Goal: Contribute content: Contribute content

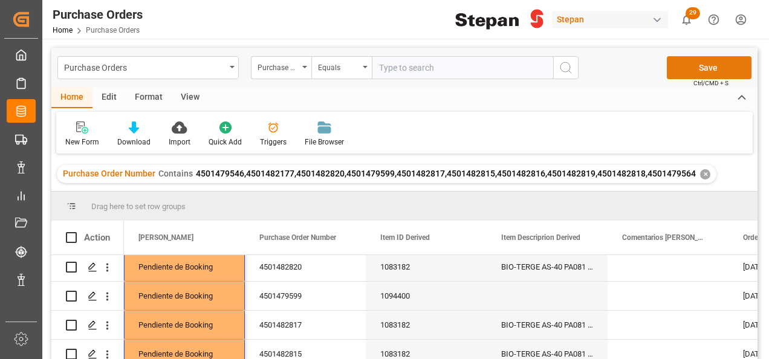
click at [711, 65] on button "Save" at bounding box center [709, 67] width 85 height 23
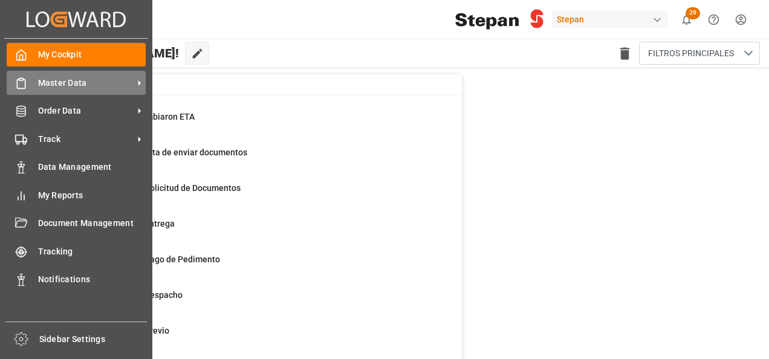
click at [70, 78] on span "Master Data" at bounding box center [86, 83] width 96 height 13
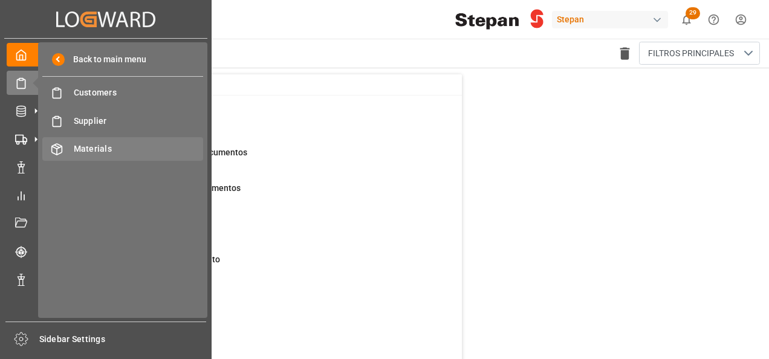
click at [78, 150] on span "Materials" at bounding box center [139, 149] width 130 height 13
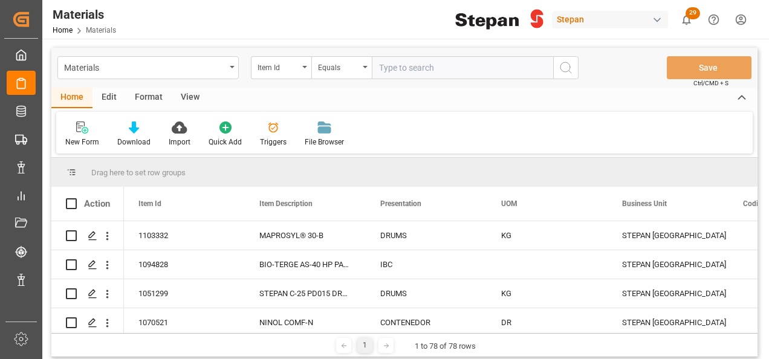
click at [396, 67] on input "text" at bounding box center [462, 67] width 181 height 23
type input "1106353"
click at [563, 69] on icon "search button" at bounding box center [566, 67] width 15 height 15
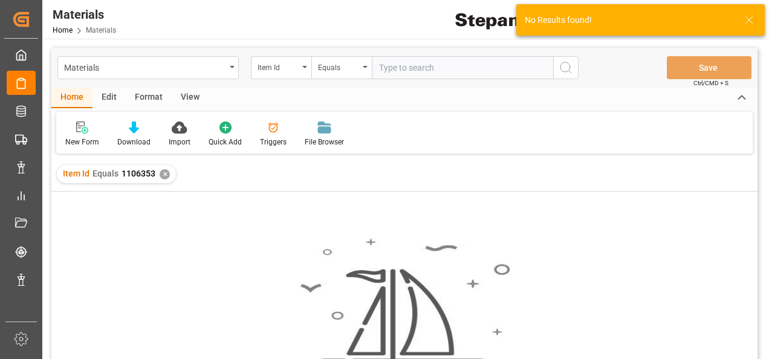
click at [164, 175] on div "✕" at bounding box center [165, 174] width 10 height 10
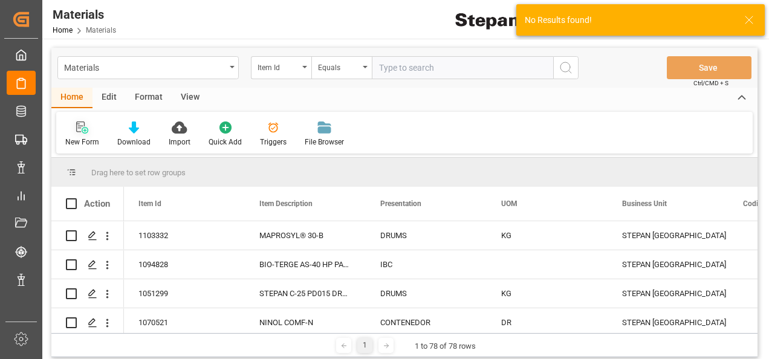
click at [79, 131] on icon at bounding box center [82, 128] width 12 height 12
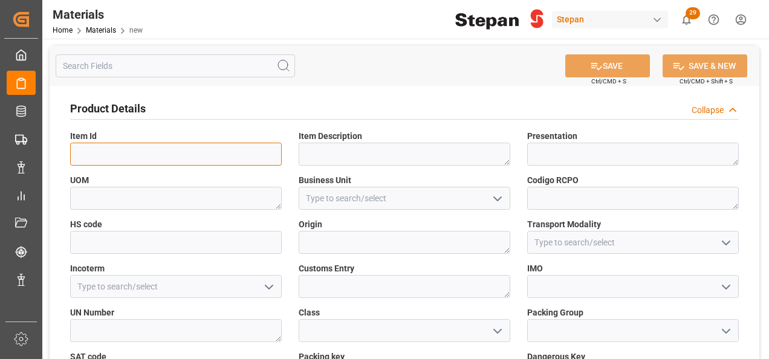
click at [121, 155] on input at bounding box center [176, 154] width 212 height 23
paste input "1106353"
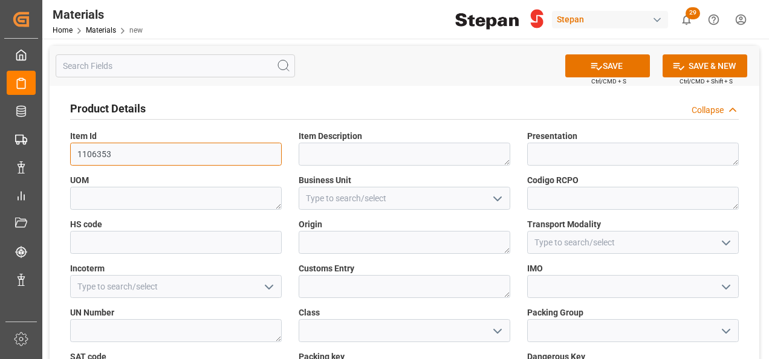
type input "1106353"
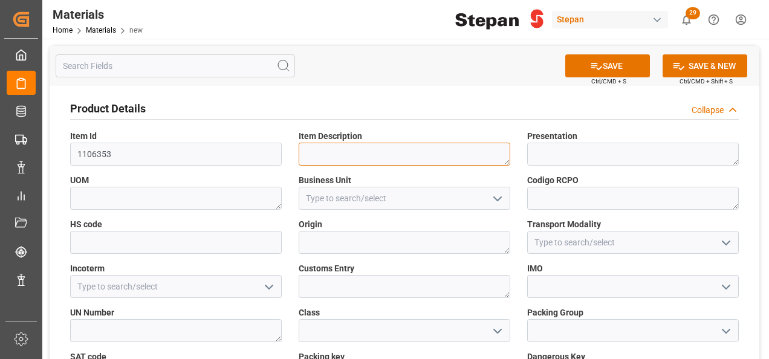
click at [411, 155] on textarea at bounding box center [405, 154] width 212 height 23
paste textarea "STEPANTEX PCO-90-I/MB PQ104 DR51 200k"
type textarea "STEPANTEX PCO-90-I/MB PQ104 DR51 200k"
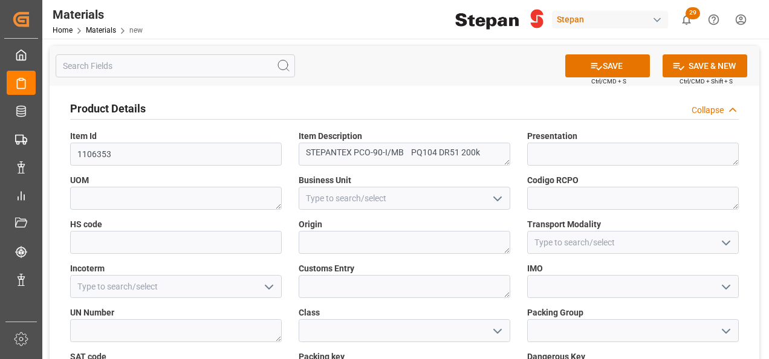
click at [501, 200] on icon "open menu" at bounding box center [498, 199] width 15 height 15
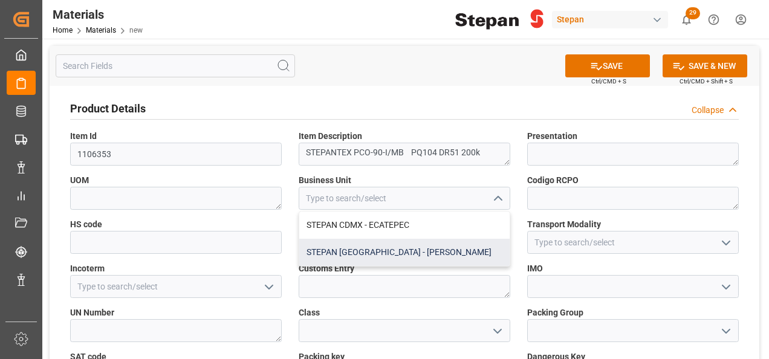
click at [378, 250] on div "STEPAN MEXICO - MATAMOROS" at bounding box center [404, 252] width 211 height 27
type input "STEPAN MEXICO - MATAMOROS"
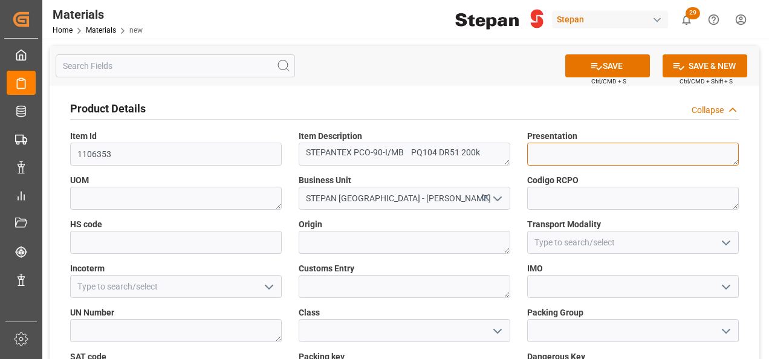
click at [554, 159] on textarea at bounding box center [633, 154] width 212 height 23
type textarea "d"
type textarea "DRUMS"
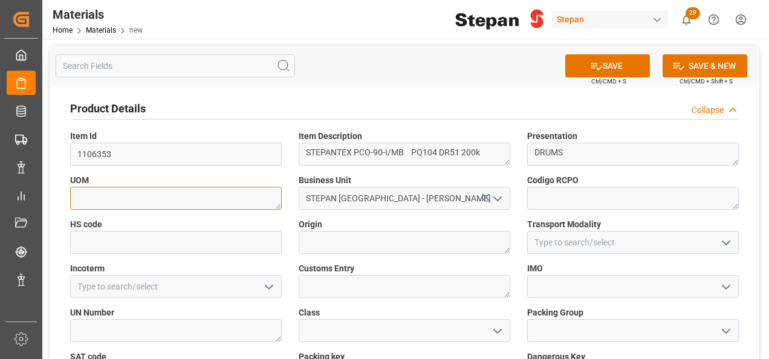
click at [187, 198] on textarea at bounding box center [176, 198] width 212 height 23
type textarea "KG"
click at [730, 246] on icon "open menu" at bounding box center [726, 243] width 15 height 15
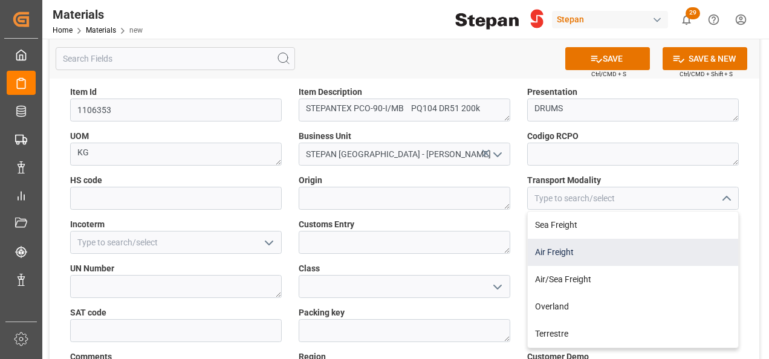
scroll to position [60, 0]
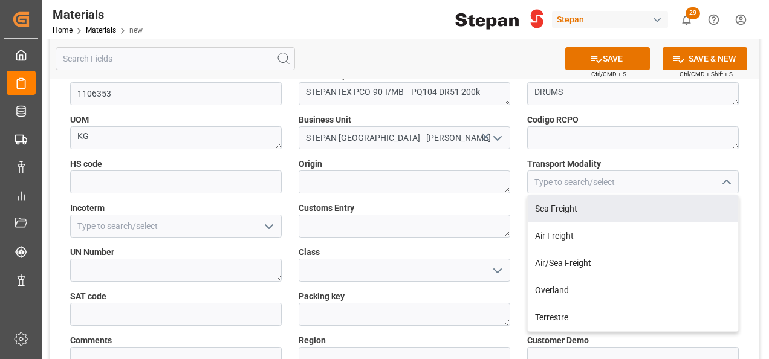
click at [553, 208] on div "Sea Freight" at bounding box center [633, 208] width 211 height 27
type input "Sea Freight"
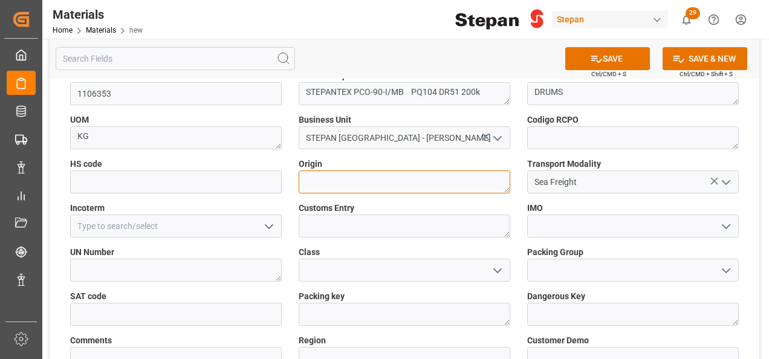
click at [391, 185] on textarea at bounding box center [405, 182] width 212 height 23
type textarea "FRANCIA"
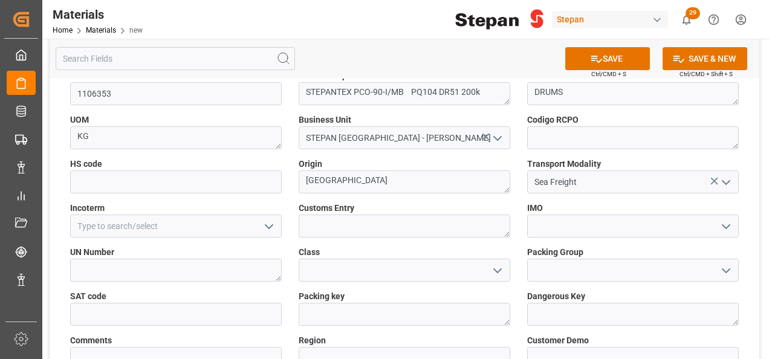
click at [271, 229] on icon "open menu" at bounding box center [269, 227] width 15 height 15
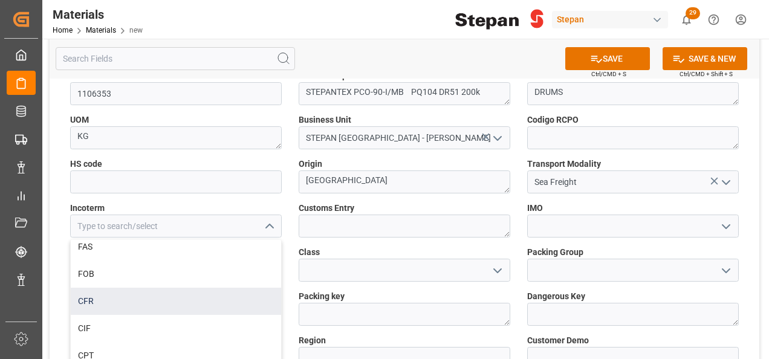
click at [103, 305] on div "CFR" at bounding box center [176, 301] width 211 height 27
type input "CFR"
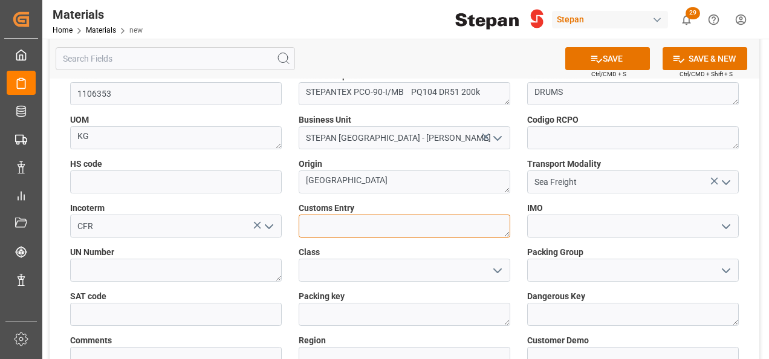
click at [335, 218] on textarea at bounding box center [405, 226] width 212 height 23
type textarea "[GEOGRAPHIC_DATA]"
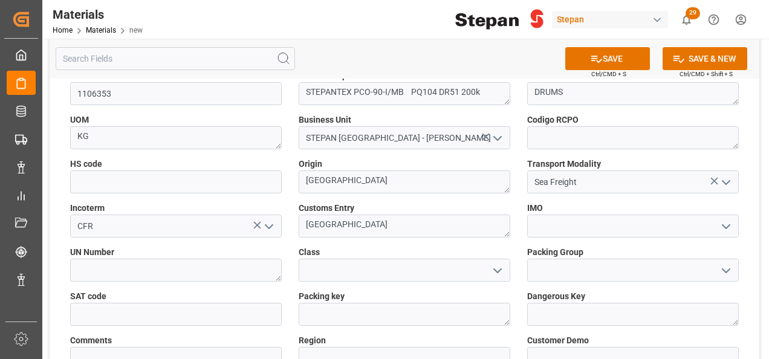
click at [762, 186] on div "SAVE Ctrl/CMD + S SAVE & NEW Ctrl/CMD + Shift + S Product Details Collapse Item…" at bounding box center [404, 234] width 725 height 512
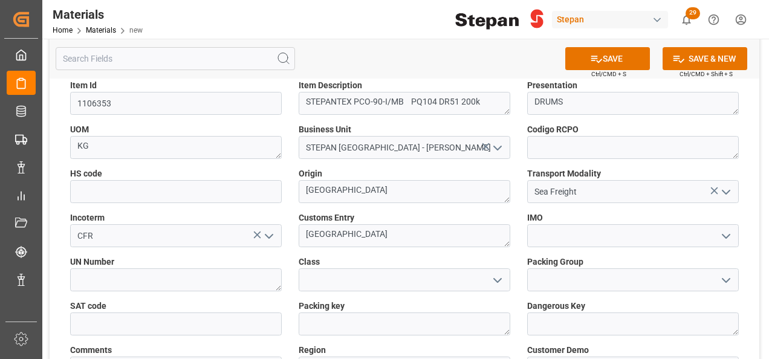
scroll to position [0, 0]
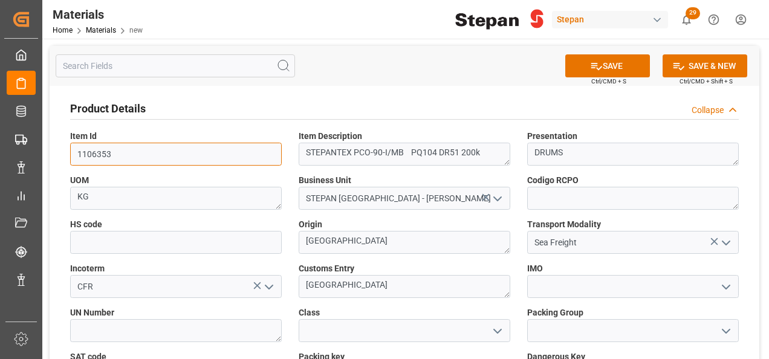
drag, startPoint x: 114, startPoint y: 155, endPoint x: 42, endPoint y: 152, distance: 72.0
click at [42, 152] on div "SAVE Ctrl/CMD + S SAVE & NEW Ctrl/CMD + Shift + S Product Details Collapse Item…" at bounding box center [404, 295] width 725 height 512
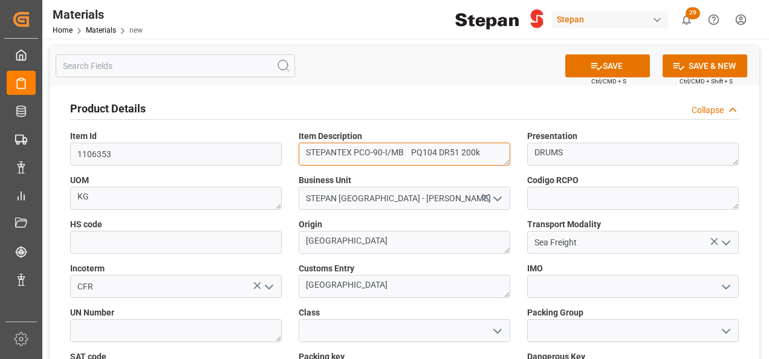
drag, startPoint x: 304, startPoint y: 148, endPoint x: 409, endPoint y: 152, distance: 105.3
click at [409, 152] on textarea "STEPANTEX PCO-90-I/MB PQ104 DR51 200k" at bounding box center [405, 154] width 212 height 23
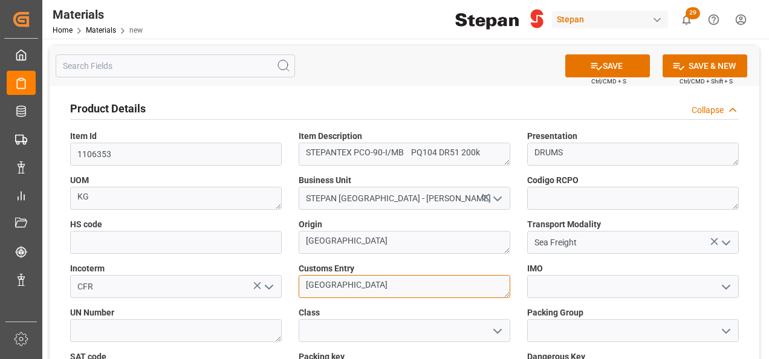
click at [474, 297] on textarea "[GEOGRAPHIC_DATA]" at bounding box center [405, 286] width 212 height 23
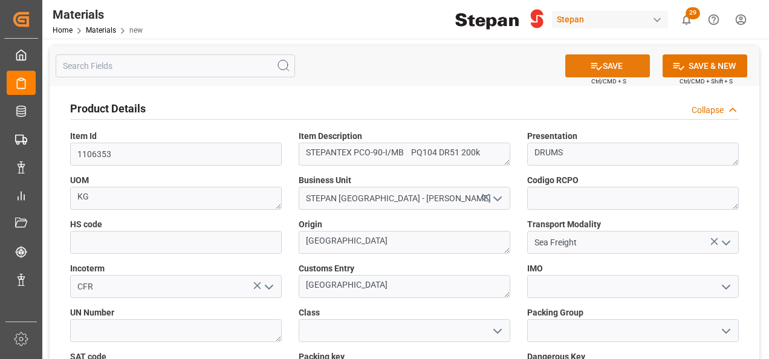
click at [611, 69] on button "SAVE" at bounding box center [608, 65] width 85 height 23
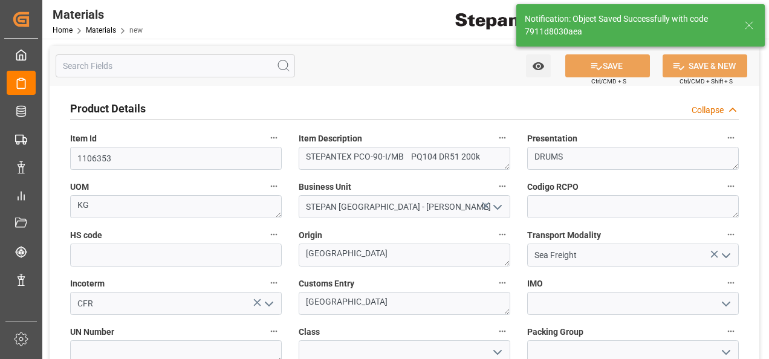
type textarea "7911d8030aea"
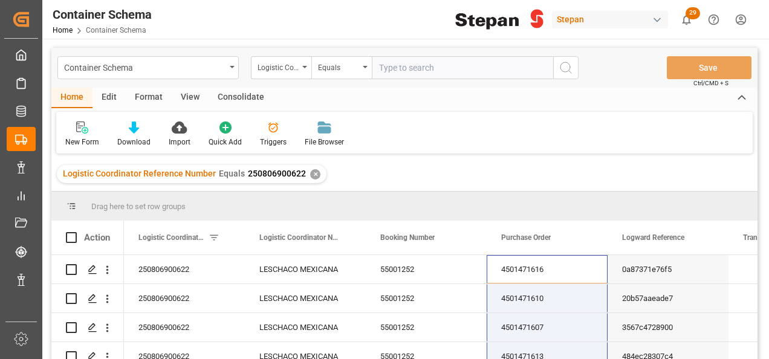
scroll to position [157, 0]
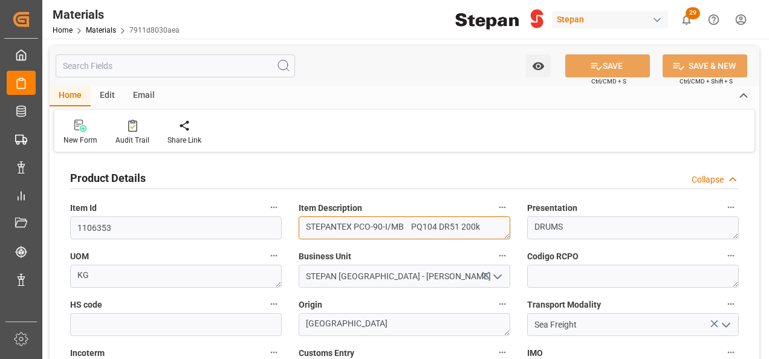
drag, startPoint x: 301, startPoint y: 227, endPoint x: 497, endPoint y: 223, distance: 196.7
click at [497, 223] on textarea "STEPANTEX PCO-90-I/MB PQ104 DR51 200k" at bounding box center [405, 228] width 212 height 23
click at [80, 121] on icon at bounding box center [80, 126] width 12 height 12
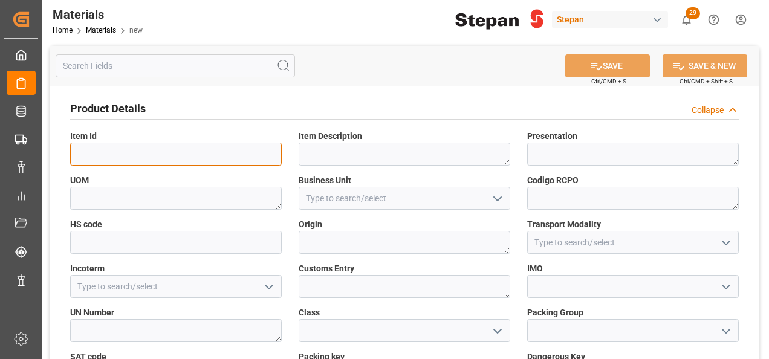
click at [149, 155] on input at bounding box center [176, 154] width 212 height 23
paste input "1094400"
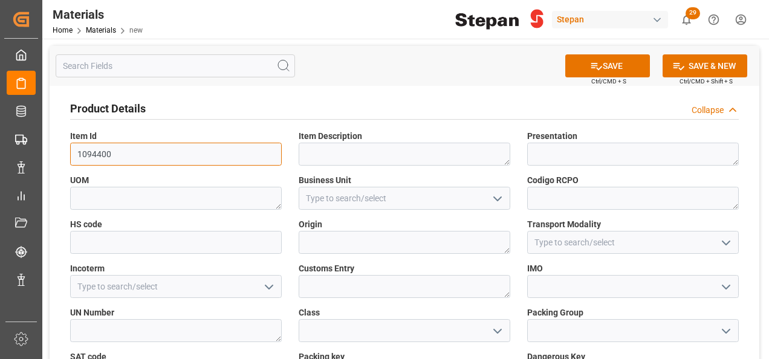
type input "1094400"
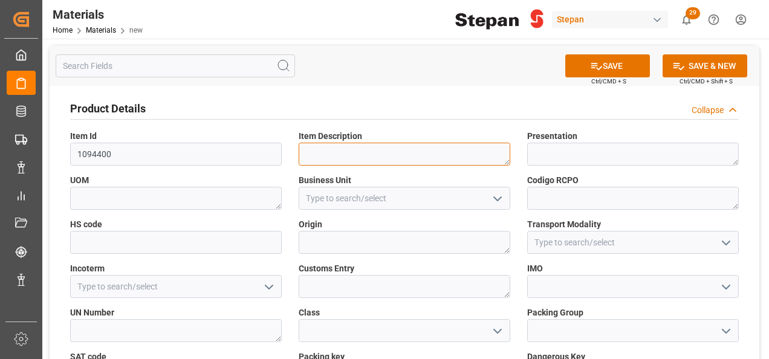
click at [329, 152] on textarea at bounding box center [405, 154] width 212 height 23
paste textarea "HALLCOMID M-8-10 PC008 TO31 845k"
click at [385, 150] on textarea "HALLCOMID M-8-10 PC008 TO31 845k" at bounding box center [405, 154] width 212 height 23
drag, startPoint x: 379, startPoint y: 145, endPoint x: 282, endPoint y: 144, distance: 97.4
click at [282, 144] on div "Product Details Collapse Item Id 1094400 Item Description HALLCOMID M-8-10 C008…" at bounding box center [405, 315] width 710 height 458
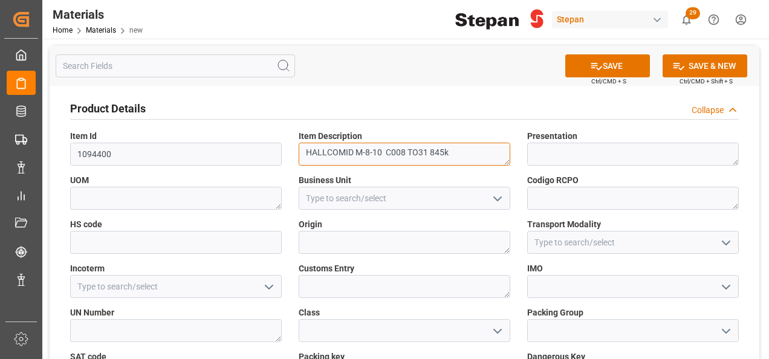
type textarea "HALLCOMID M-8-10 C008 TO31 845k"
click at [725, 282] on icon "open menu" at bounding box center [726, 287] width 15 height 15
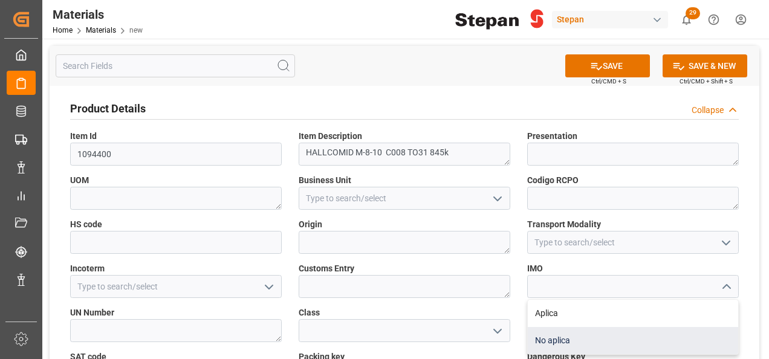
click at [540, 341] on div "No aplica" at bounding box center [633, 340] width 211 height 27
type input "No aplica"
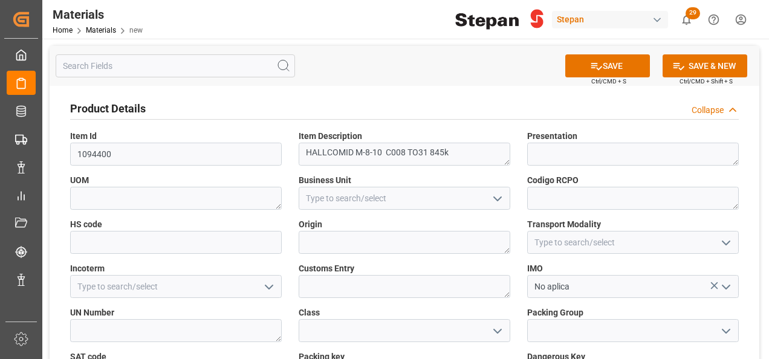
click at [503, 196] on icon "open menu" at bounding box center [498, 199] width 15 height 15
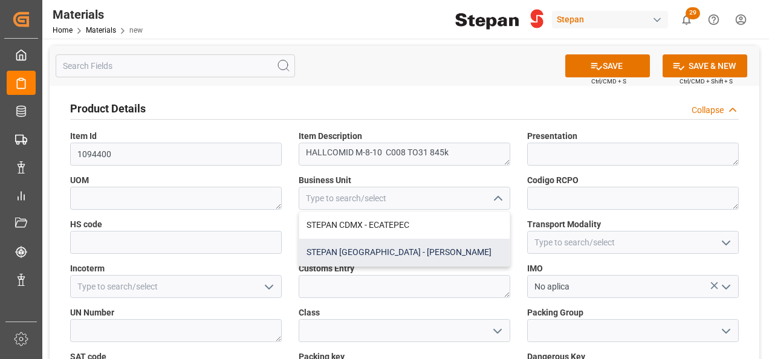
click at [369, 250] on div "STEPAN MEXICO - MATAMOROS" at bounding box center [404, 252] width 211 height 27
type input "STEPAN MEXICO - MATAMOROS"
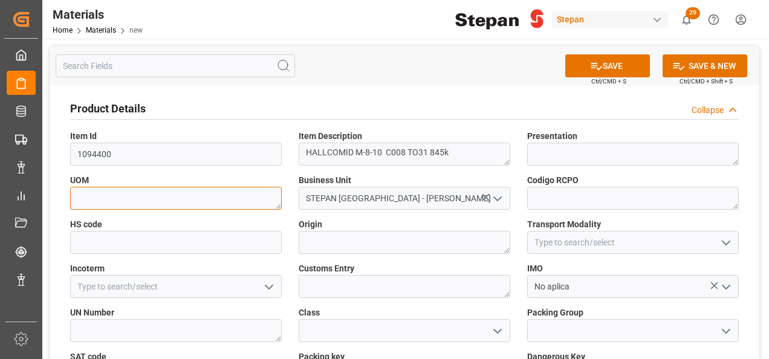
click at [146, 194] on textarea at bounding box center [176, 198] width 212 height 23
type textarea "k"
type textarea "KGS"
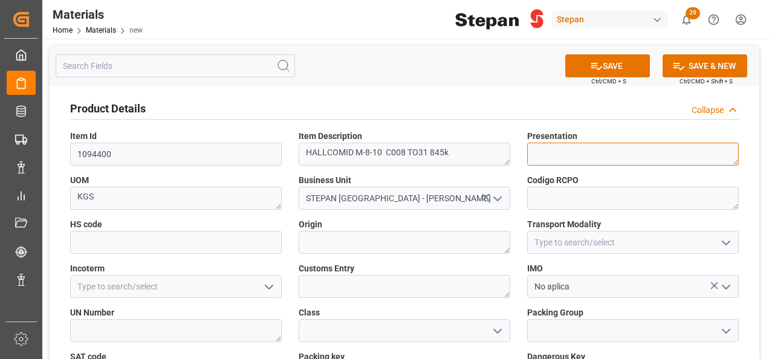
click at [569, 152] on textarea at bounding box center [633, 154] width 212 height 23
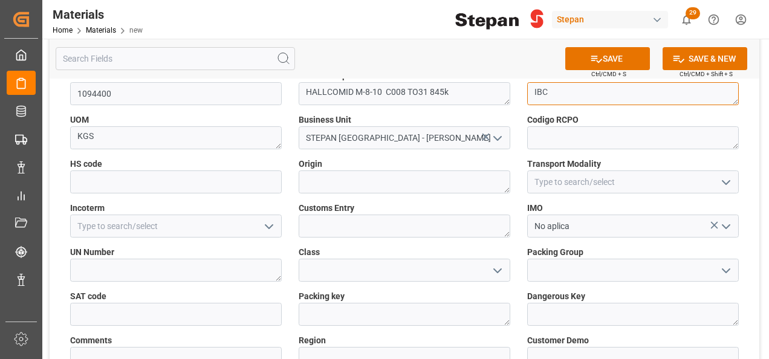
type textarea "IBC"
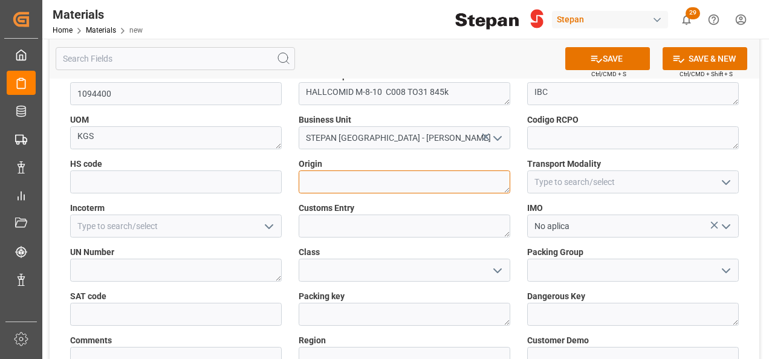
click at [357, 176] on textarea at bounding box center [405, 182] width 212 height 23
type textarea "FRANCIA"
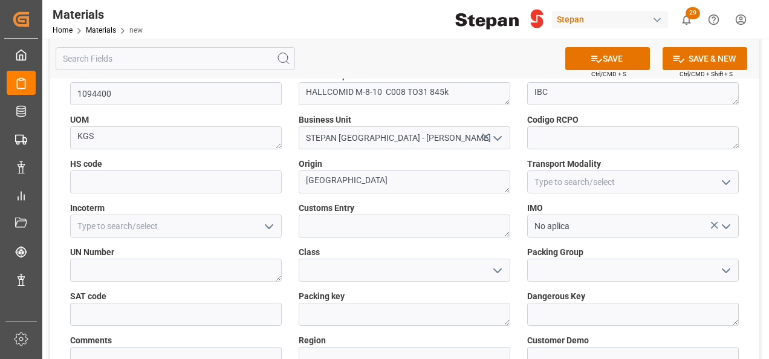
click at [723, 179] on icon "open menu" at bounding box center [726, 182] width 15 height 15
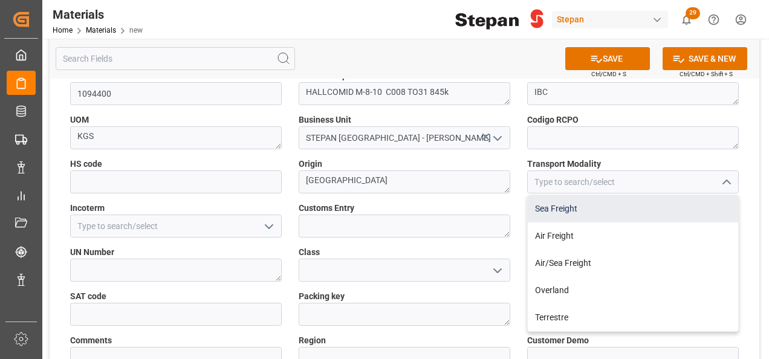
click at [551, 212] on div "Sea Freight" at bounding box center [633, 208] width 211 height 27
type input "Sea Freight"
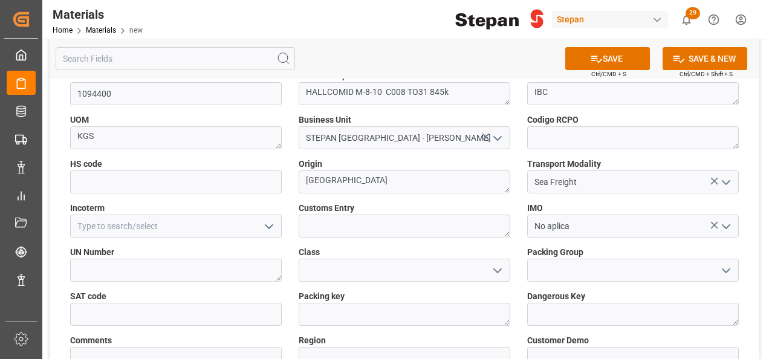
click at [262, 223] on icon "open menu" at bounding box center [269, 227] width 15 height 15
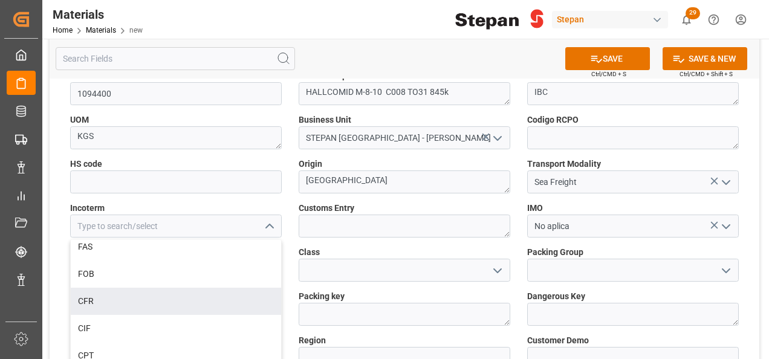
click at [95, 307] on div "CFR" at bounding box center [176, 301] width 211 height 27
type input "CFR"
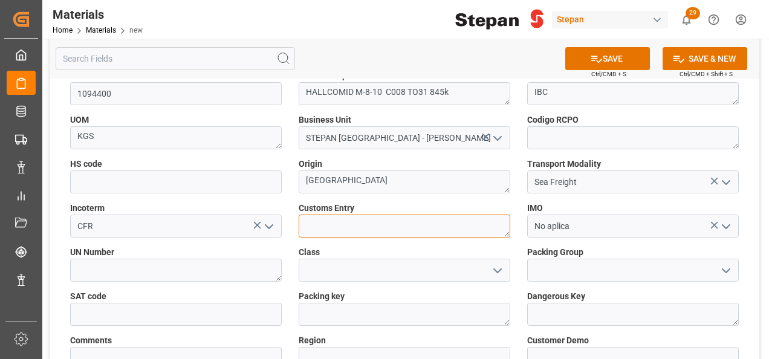
click at [332, 223] on textarea at bounding box center [405, 226] width 212 height 23
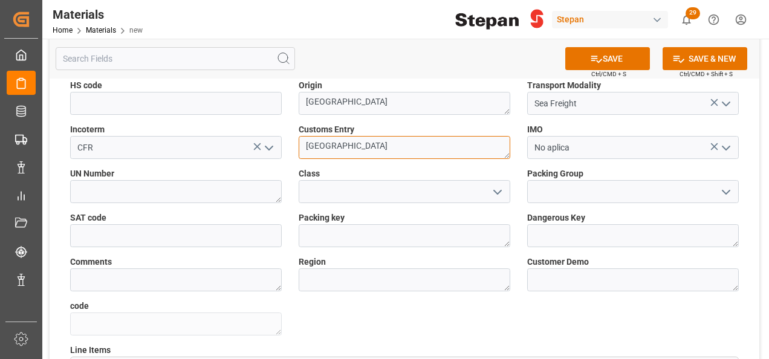
scroll to position [121, 0]
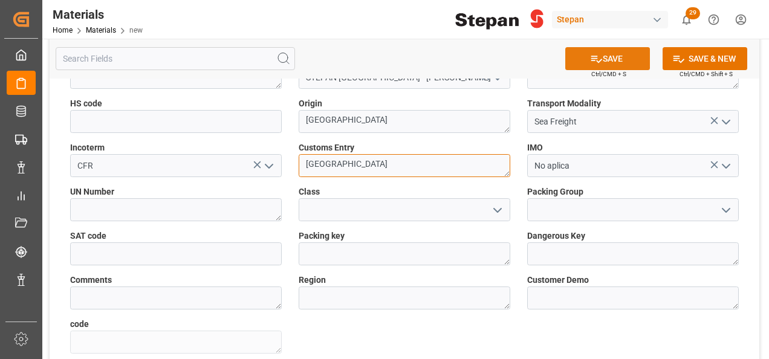
type textarea "VERACRUZ"
click at [610, 56] on button "SAVE" at bounding box center [608, 58] width 85 height 23
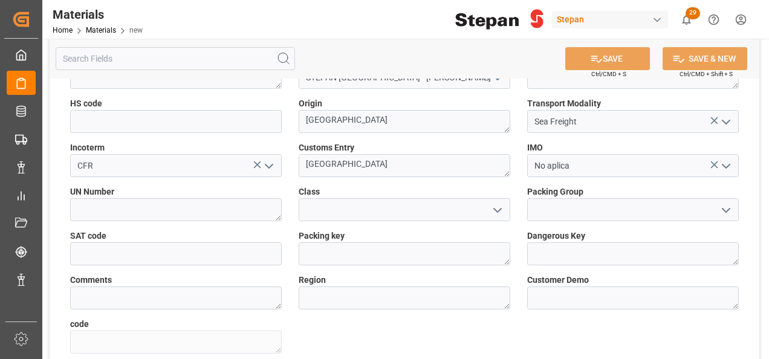
type textarea "9061897a9e49"
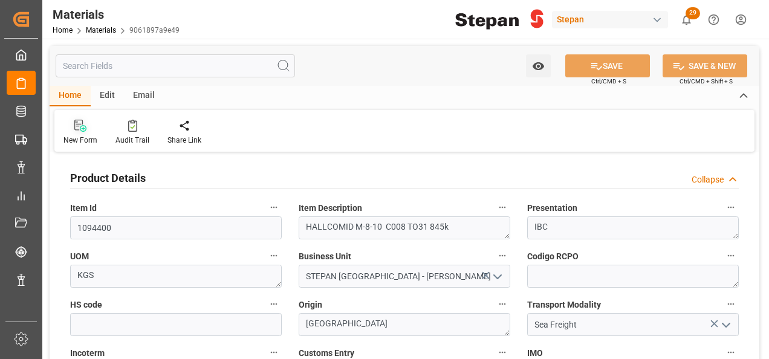
click at [79, 129] on icon at bounding box center [80, 126] width 12 height 12
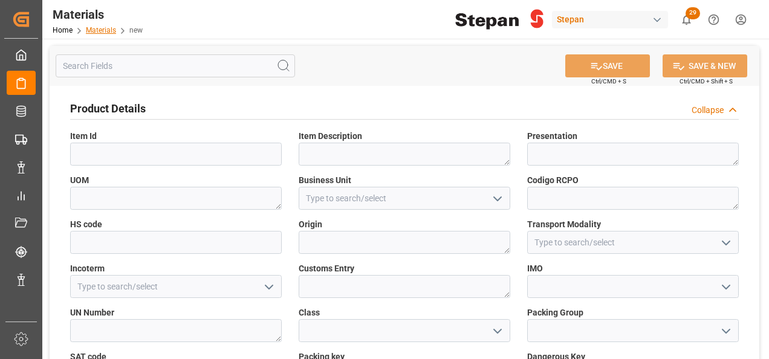
click at [102, 30] on link "Materials" at bounding box center [101, 30] width 30 height 8
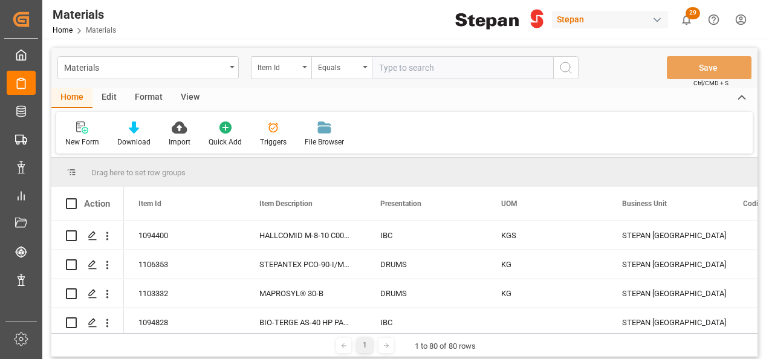
click at [425, 65] on input "text" at bounding box center [462, 67] width 181 height 23
type input "1083993"
click at [564, 65] on icon "search button" at bounding box center [566, 67] width 15 height 15
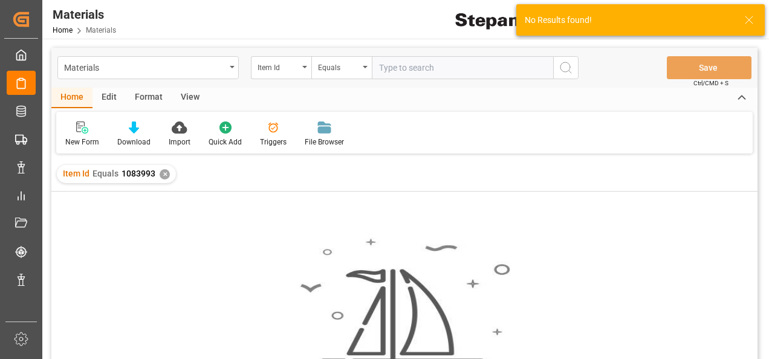
click at [163, 178] on div "✕" at bounding box center [165, 174] width 10 height 10
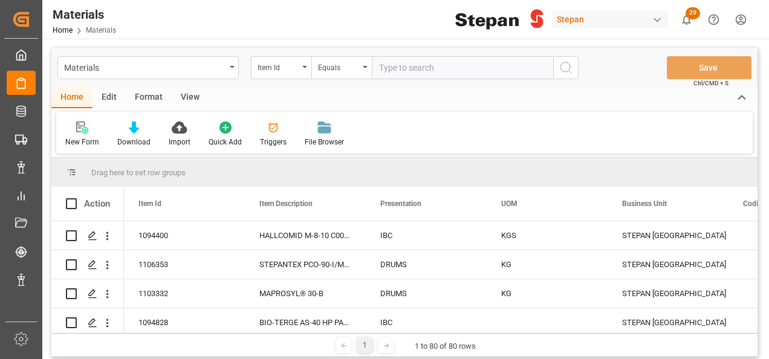
click at [81, 130] on icon at bounding box center [82, 128] width 12 height 12
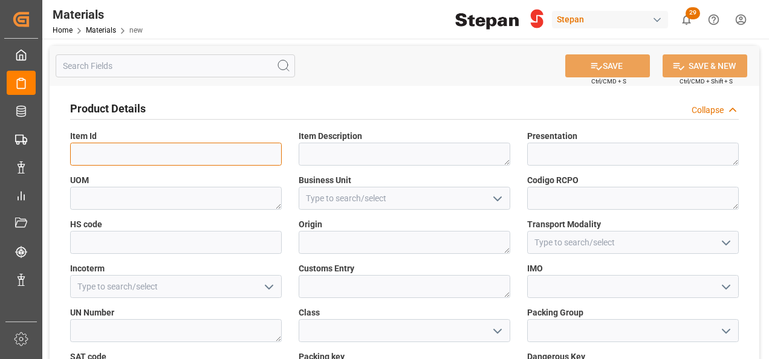
click at [120, 155] on input at bounding box center [176, 154] width 212 height 23
paste input "1083993"
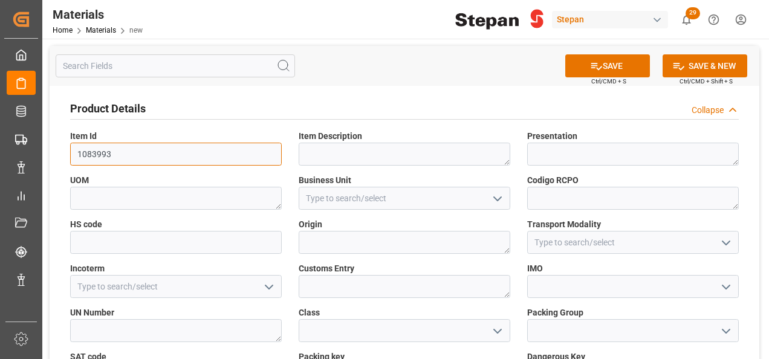
type input "1083993"
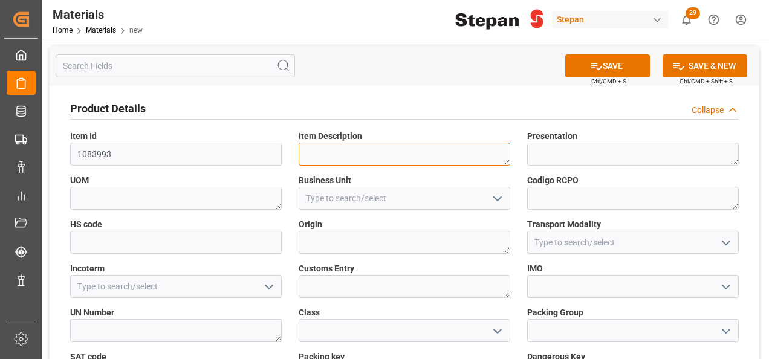
click at [325, 161] on textarea at bounding box center [405, 154] width 212 height 23
paste textarea "STEP-FLOW 4000 PH335 DR53 220k"
type textarea "STEP-FLOW 4000 PH335 DR53 220k"
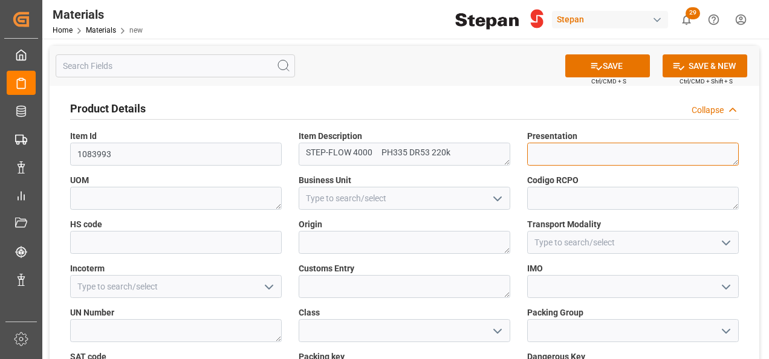
click at [563, 161] on textarea at bounding box center [633, 154] width 212 height 23
type textarea "DRUMS"
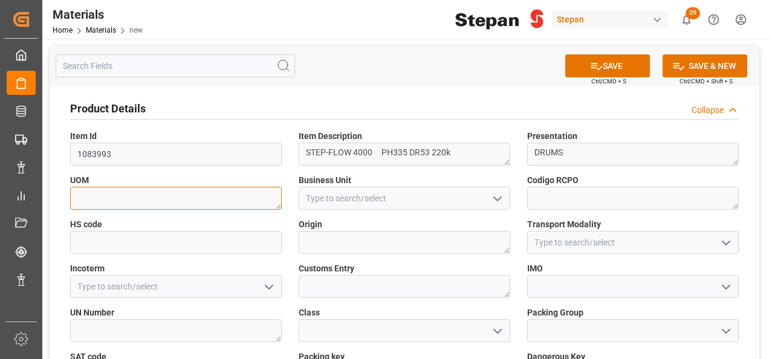
click at [125, 192] on textarea at bounding box center [176, 198] width 212 height 23
type textarea "KG"
click at [505, 202] on icon "open menu" at bounding box center [498, 199] width 15 height 15
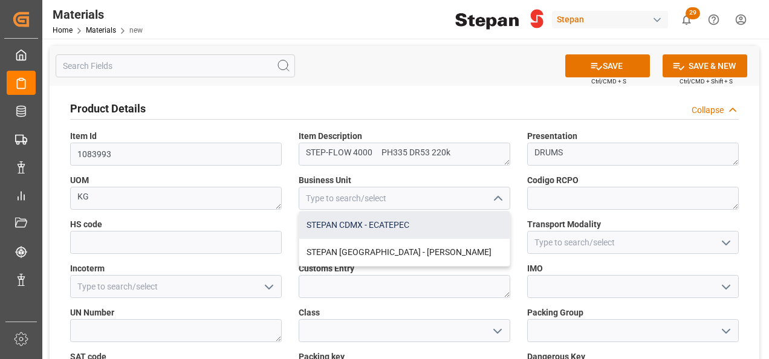
click at [368, 225] on div "STEPAN CDMX - ECATEPEC" at bounding box center [404, 225] width 211 height 27
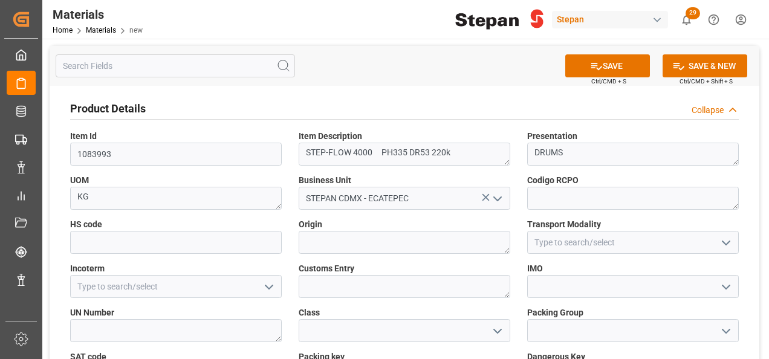
click at [492, 194] on icon "open menu" at bounding box center [498, 199] width 15 height 15
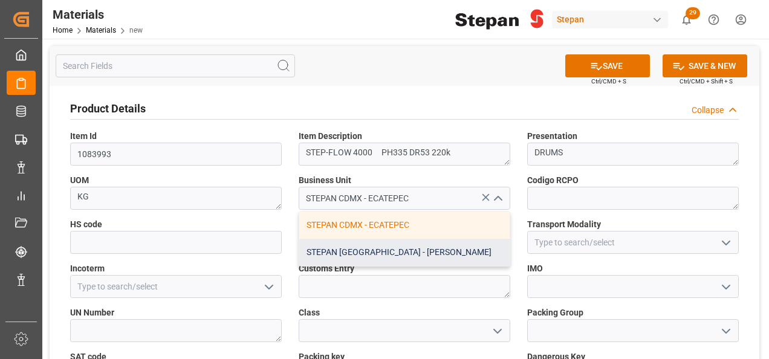
click at [362, 250] on div "STEPAN MEXICO - MATAMOROS" at bounding box center [404, 252] width 211 height 27
type input "STEPAN MEXICO - MATAMOROS"
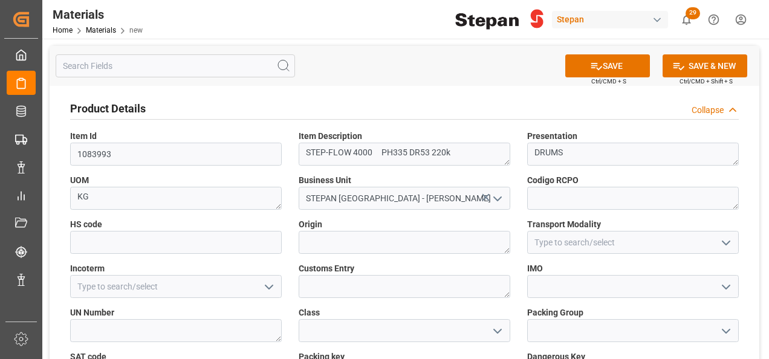
click at [267, 284] on icon "open menu" at bounding box center [269, 287] width 15 height 15
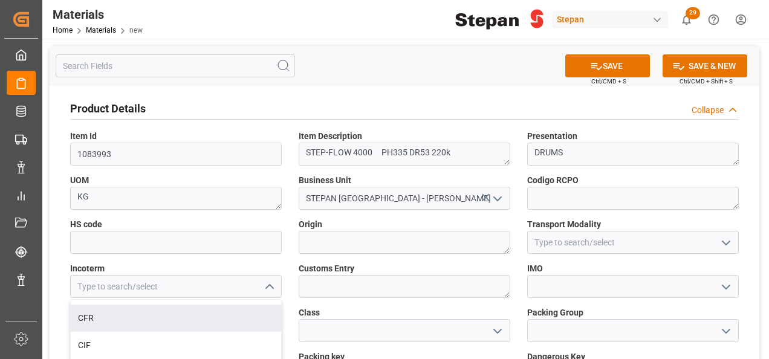
scroll to position [121, 0]
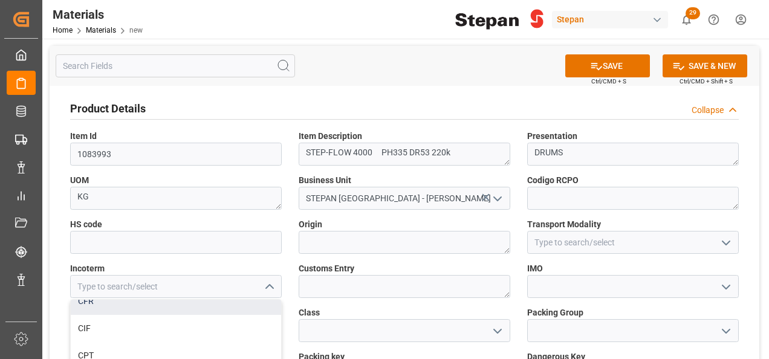
click at [94, 306] on div "CFR" at bounding box center [176, 301] width 211 height 27
type input "CFR"
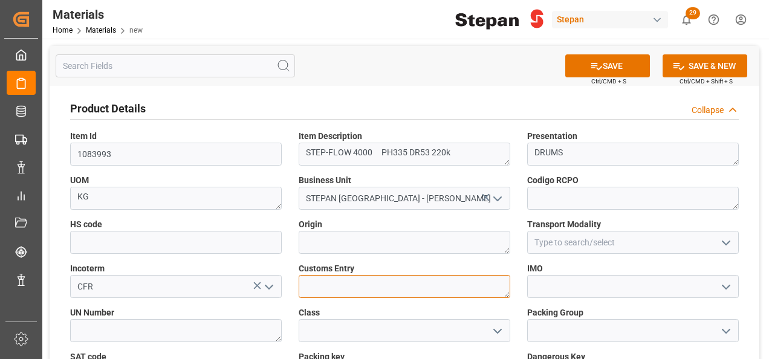
click at [324, 290] on textarea at bounding box center [405, 286] width 212 height 23
type textarea "[GEOGRAPHIC_DATA]"
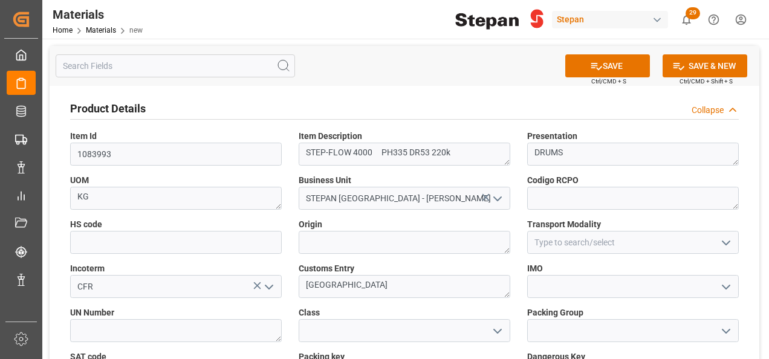
click at [729, 241] on icon "open menu" at bounding box center [726, 243] width 15 height 15
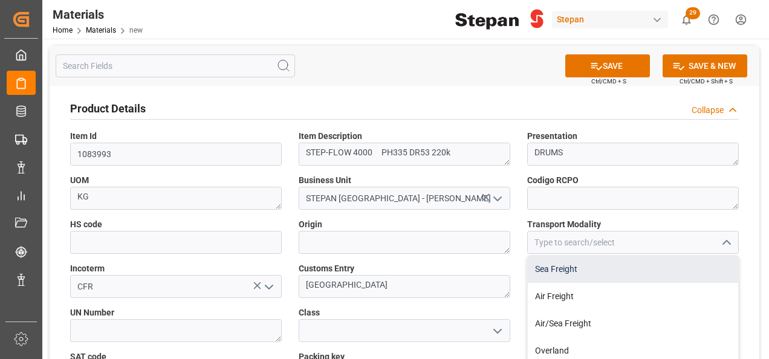
click at [540, 275] on div "Sea Freight" at bounding box center [633, 269] width 211 height 27
type input "Sea Freight"
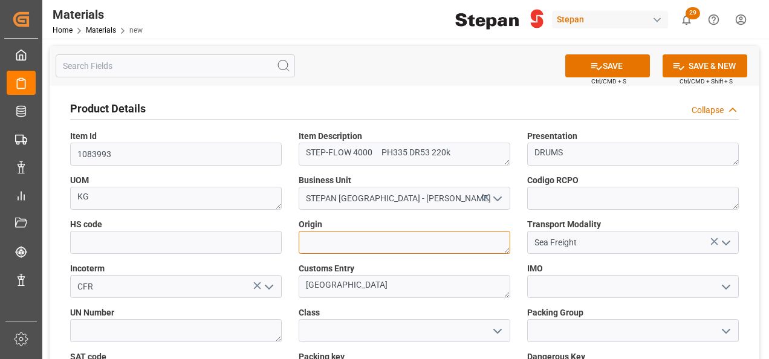
click at [411, 247] on textarea at bounding box center [405, 242] width 212 height 23
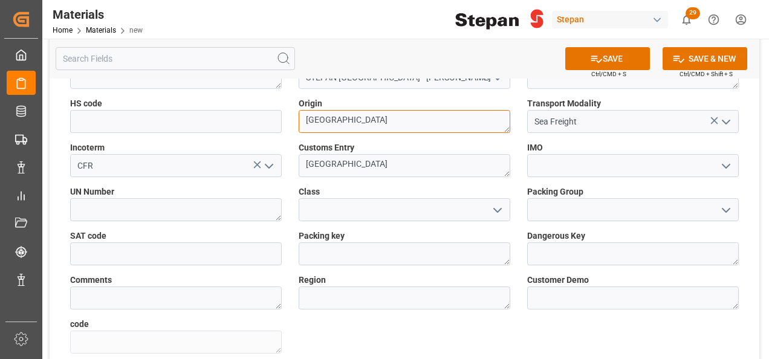
type textarea "[GEOGRAPHIC_DATA]"
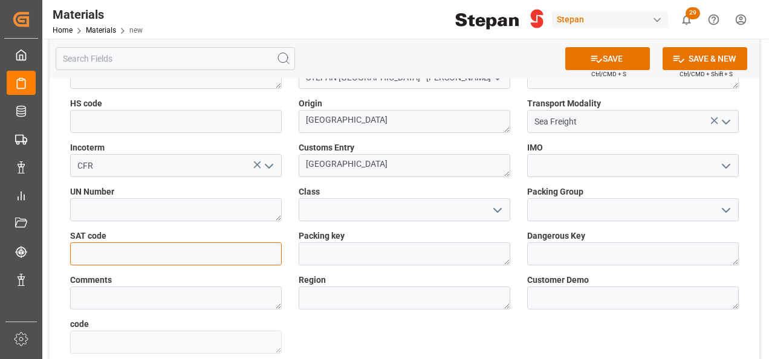
click at [105, 252] on input "text" at bounding box center [176, 254] width 212 height 23
type input "12161900"
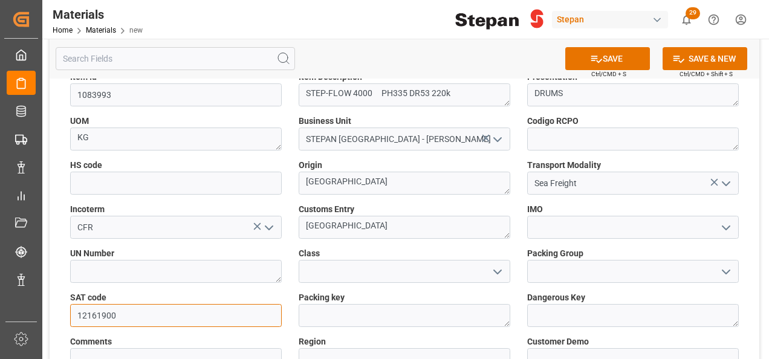
scroll to position [0, 0]
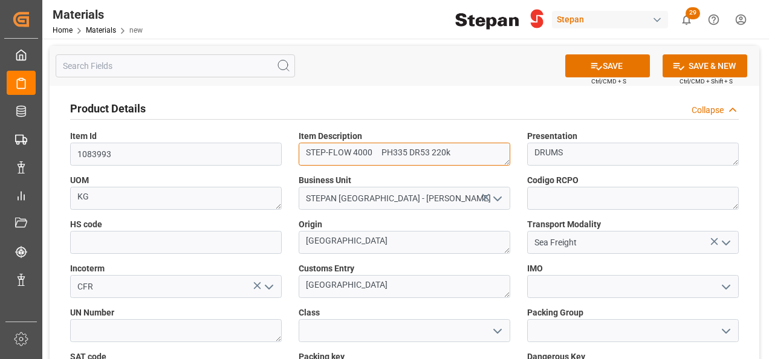
drag, startPoint x: 371, startPoint y: 152, endPoint x: 297, endPoint y: 143, distance: 75.0
click at [297, 143] on div "Item Description STEP-FLOW 4000 PH335 DR53 220k" at bounding box center [404, 148] width 229 height 44
click at [726, 288] on polyline "open menu" at bounding box center [726, 288] width 7 height 4
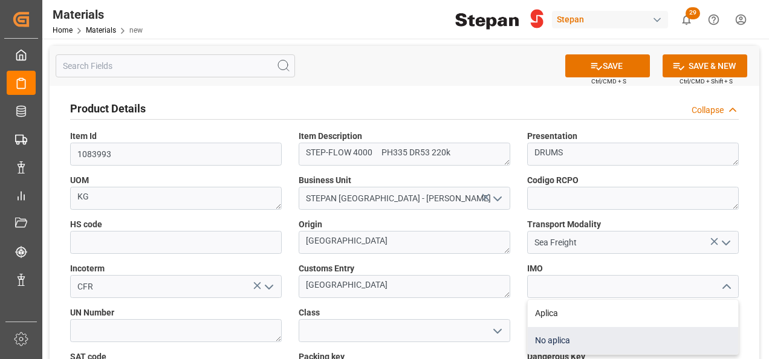
click at [560, 344] on div "No aplica" at bounding box center [633, 340] width 211 height 27
type input "No aplica"
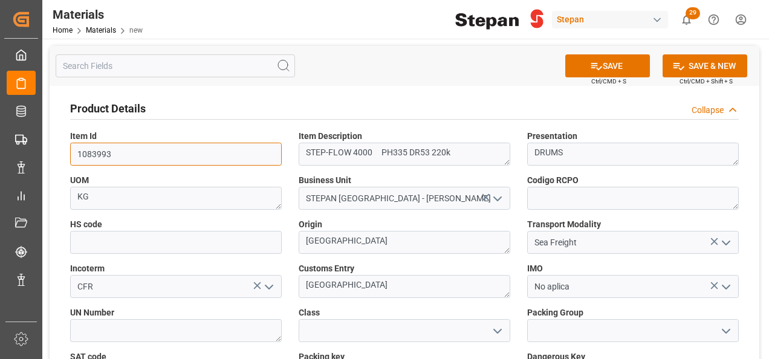
drag, startPoint x: 128, startPoint y: 151, endPoint x: 65, endPoint y: 146, distance: 62.5
click at [65, 146] on div "Item Id 1083993" at bounding box center [176, 148] width 229 height 44
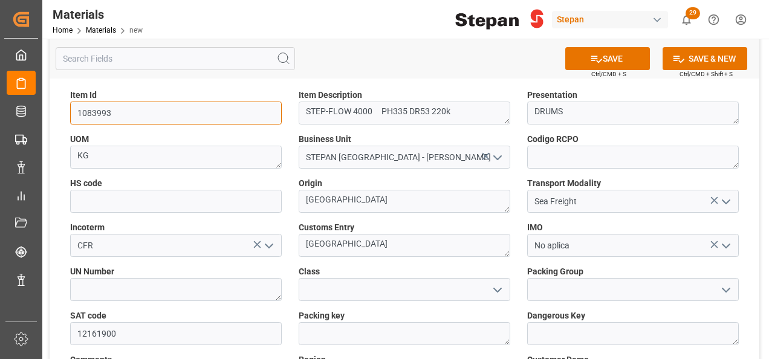
scroll to position [60, 0]
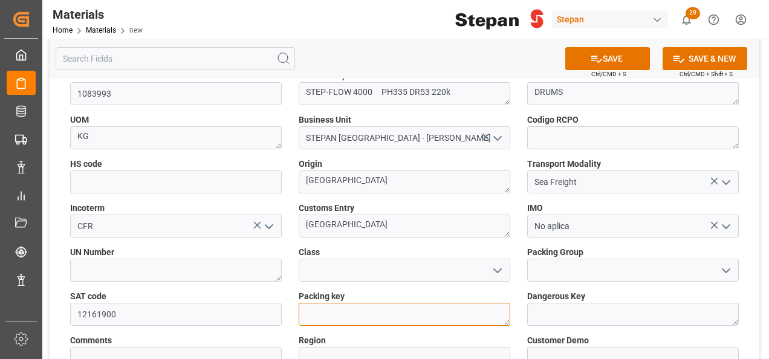
click at [324, 320] on textarea at bounding box center [405, 314] width 212 height 23
paste textarea "6HA2"
type textarea "6HA2"
click at [392, 284] on div "Class" at bounding box center [404, 264] width 229 height 44
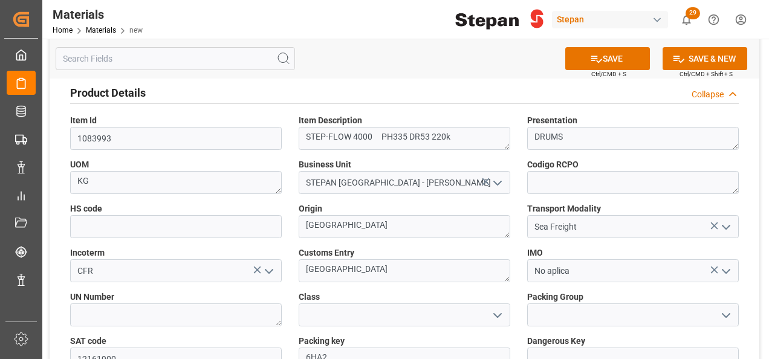
scroll to position [0, 0]
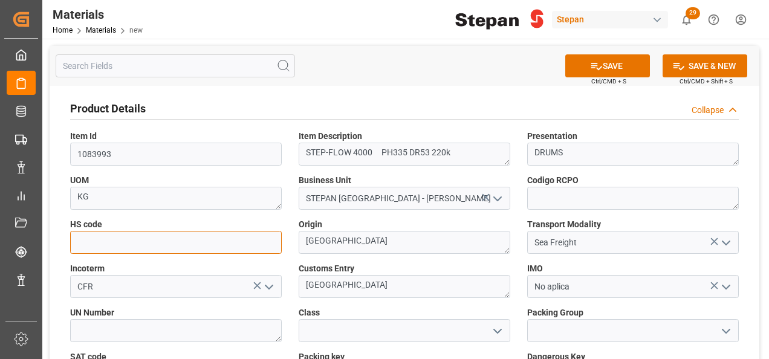
click at [127, 241] on input at bounding box center [176, 242] width 212 height 23
paste input "39069099"
type input "3906909900"
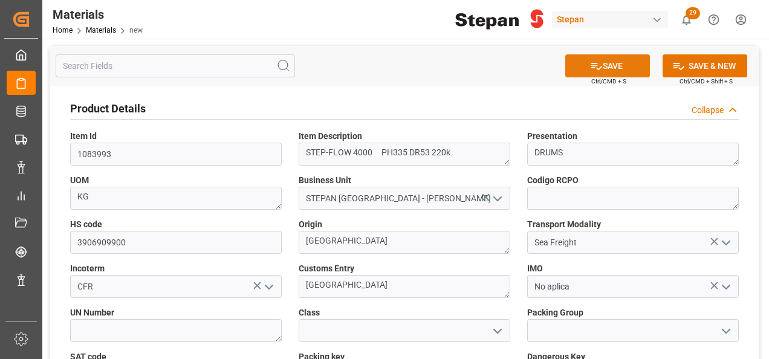
click at [613, 68] on button "SAVE" at bounding box center [608, 65] width 85 height 23
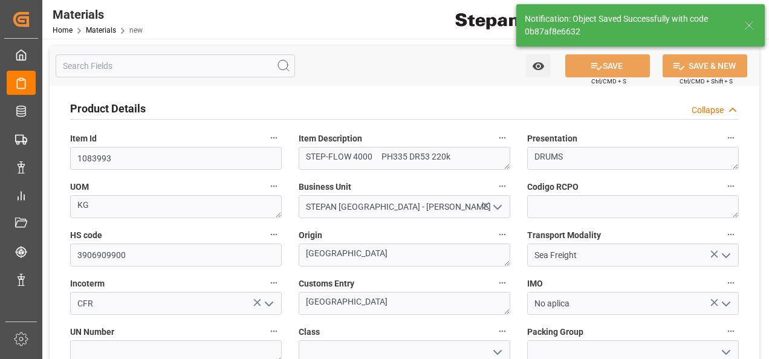
type textarea "[GEOGRAPHIC_DATA]"
type textarea "0b87af8e6632"
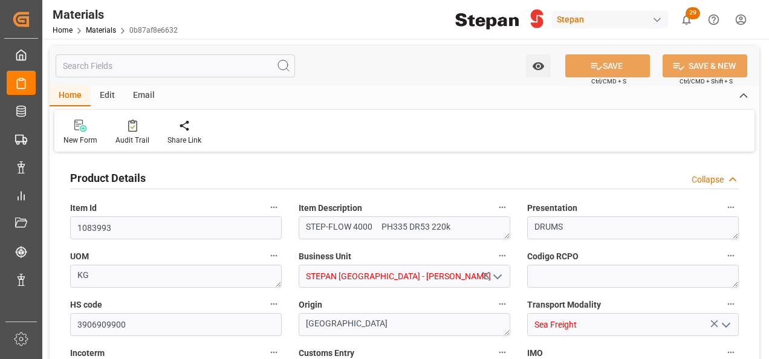
type input "12161900"
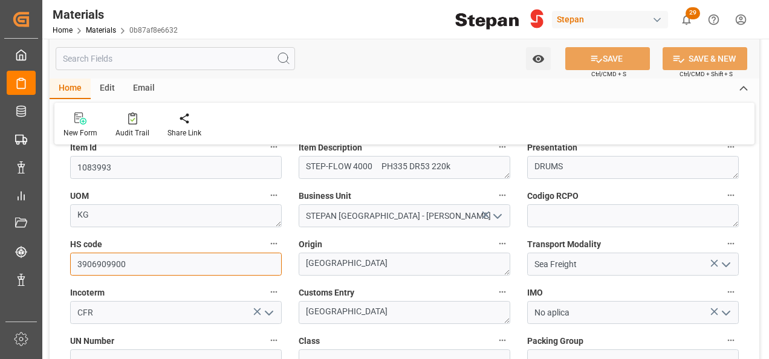
drag, startPoint x: 137, startPoint y: 256, endPoint x: 67, endPoint y: 255, distance: 70.2
click at [67, 255] on div "HS code 3906909900" at bounding box center [176, 256] width 229 height 48
paste input "40290109"
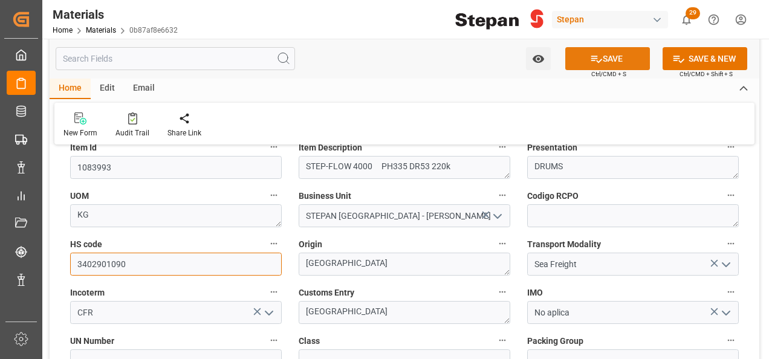
type input "3402901090"
click at [603, 58] on button "SAVE" at bounding box center [608, 58] width 85 height 23
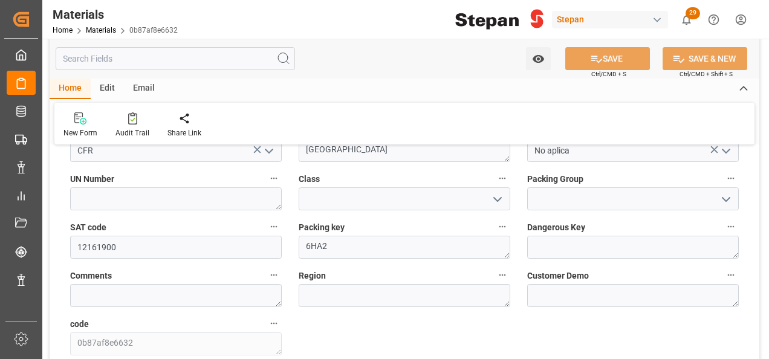
scroll to position [242, 0]
